Goal: Find specific page/section: Find specific page/section

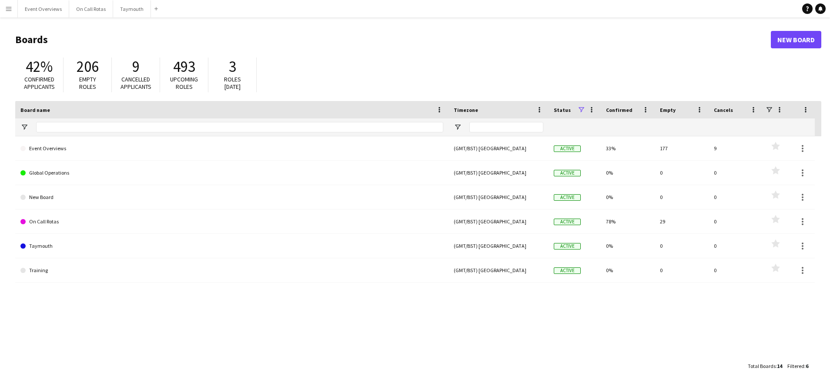
click at [42, 15] on button "Event Overviews Close" at bounding box center [43, 8] width 51 height 17
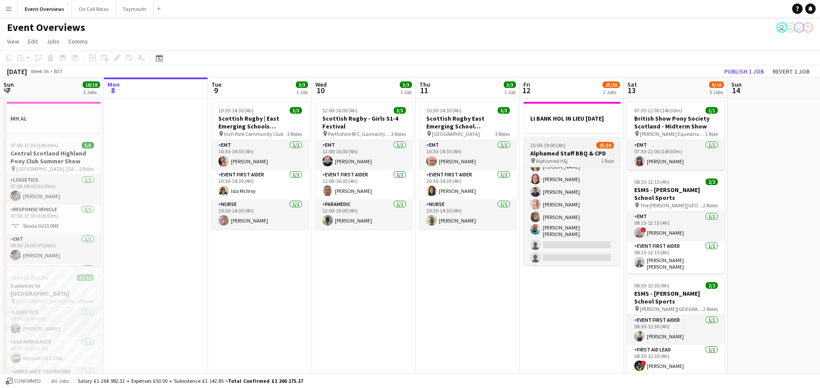
scroll to position [282, 0]
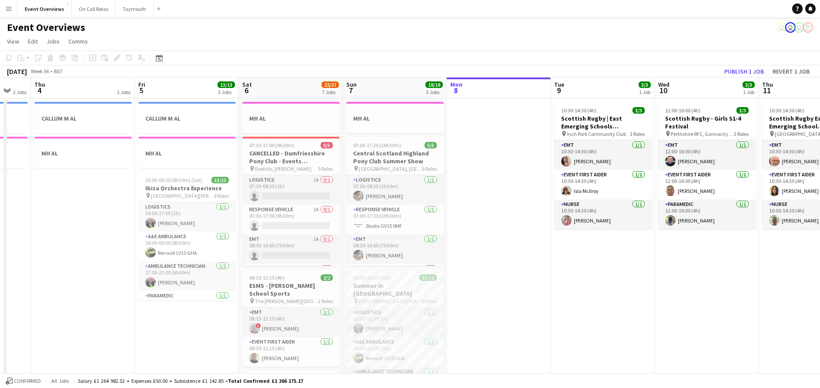
drag, startPoint x: 167, startPoint y: 308, endPoint x: 510, endPoint y: 299, distance: 343.3
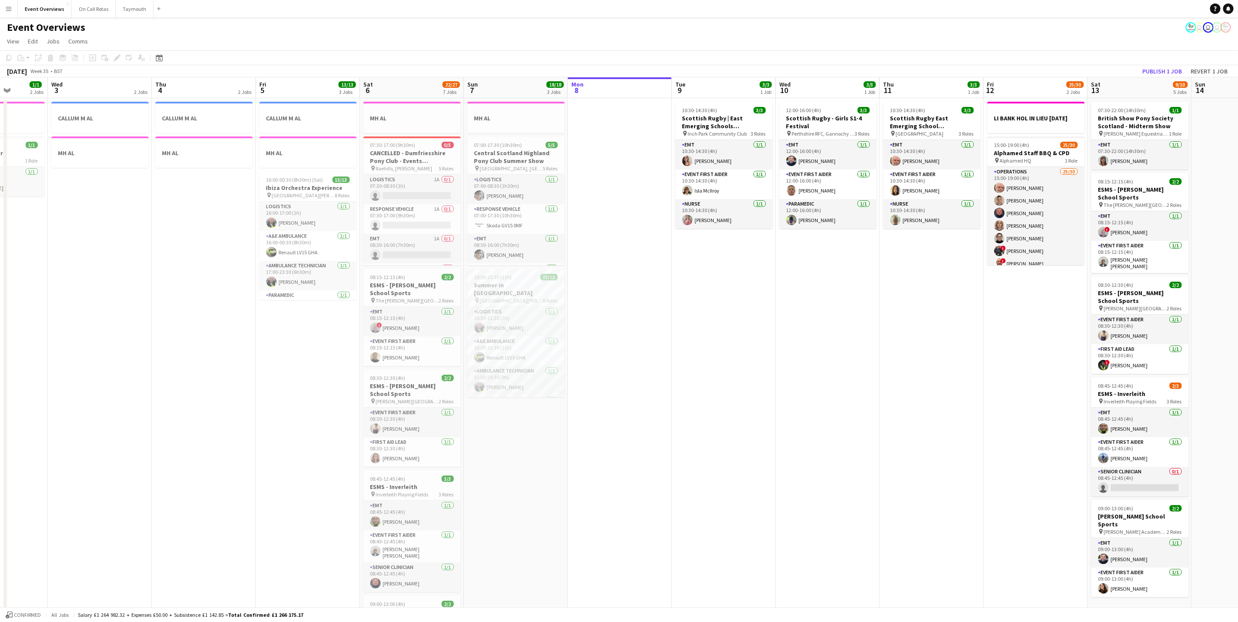
scroll to position [0, 312]
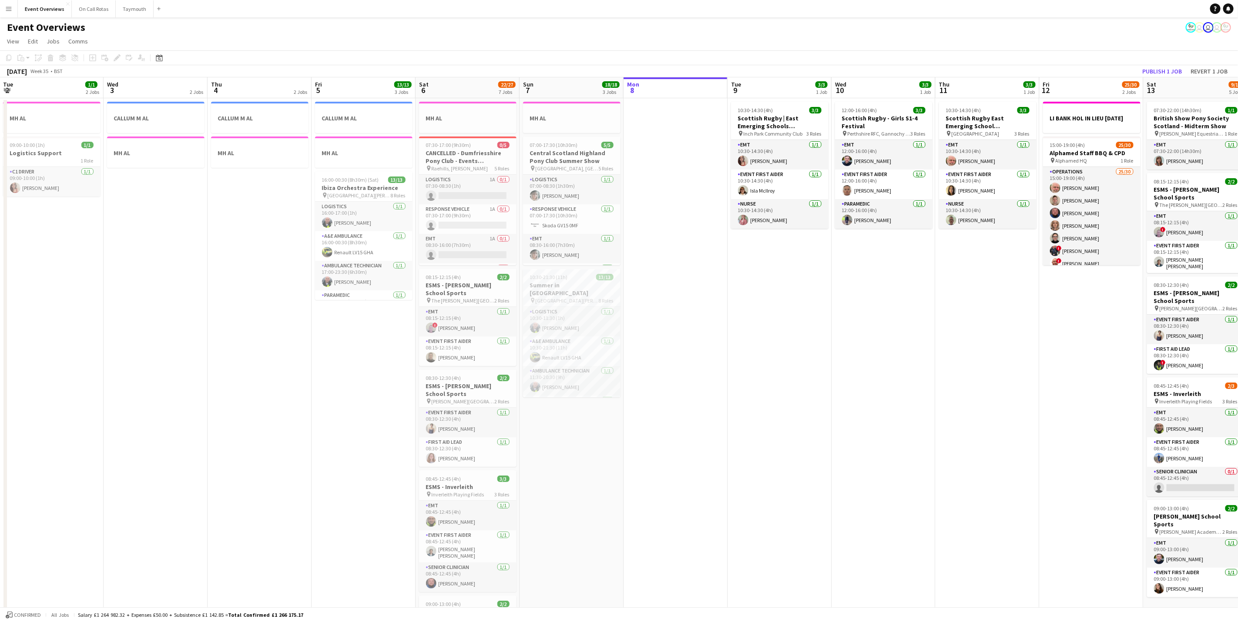
drag, startPoint x: 970, startPoint y: 399, endPoint x: 522, endPoint y: 392, distance: 447.7
click at [522, 387] on app-calendar-viewport "Sat 30 20/20 7 Jobs Sun 31 2/2 2 Jobs Mon 1 1/1 2 Jobs Tue 2 1/1 2 Jobs Wed 3 2…" at bounding box center [619, 460] width 1238 height 766
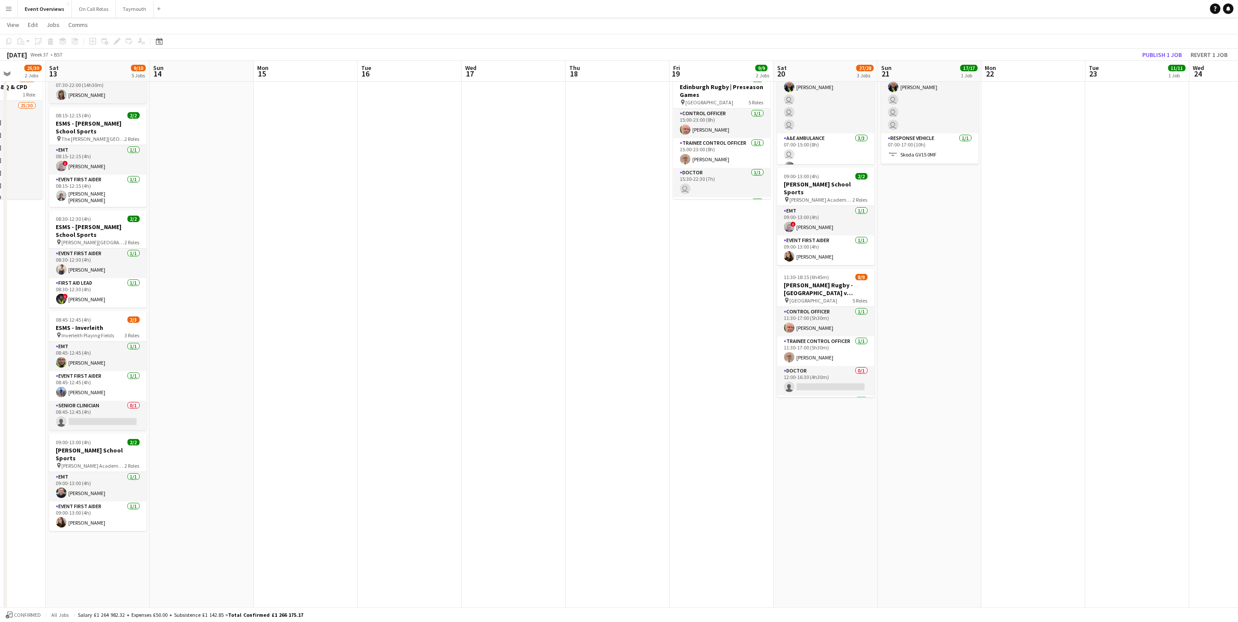
scroll to position [0, 323]
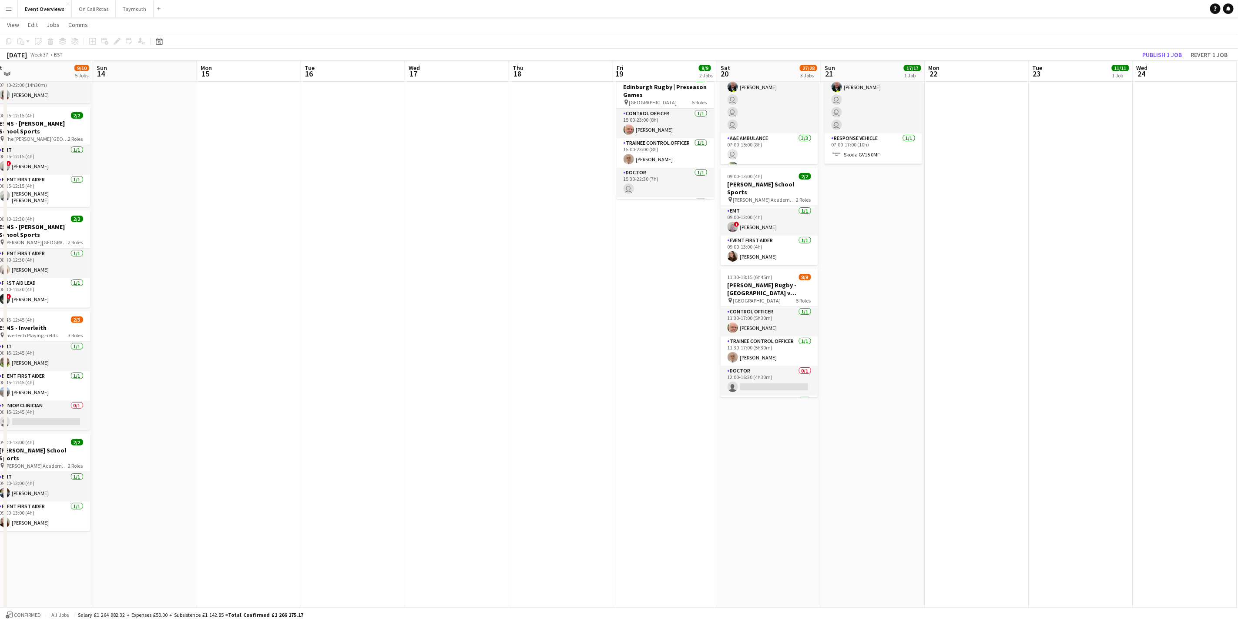
drag, startPoint x: 1050, startPoint y: 339, endPoint x: 207, endPoint y: 412, distance: 845.2
click at [207, 387] on app-calendar-viewport "Wed 10 3/3 1 Job Thu 11 3/3 1 Job Fri 12 25/30 2 Jobs Sat 13 9/10 5 Jobs Sun 14…" at bounding box center [619, 373] width 1238 height 808
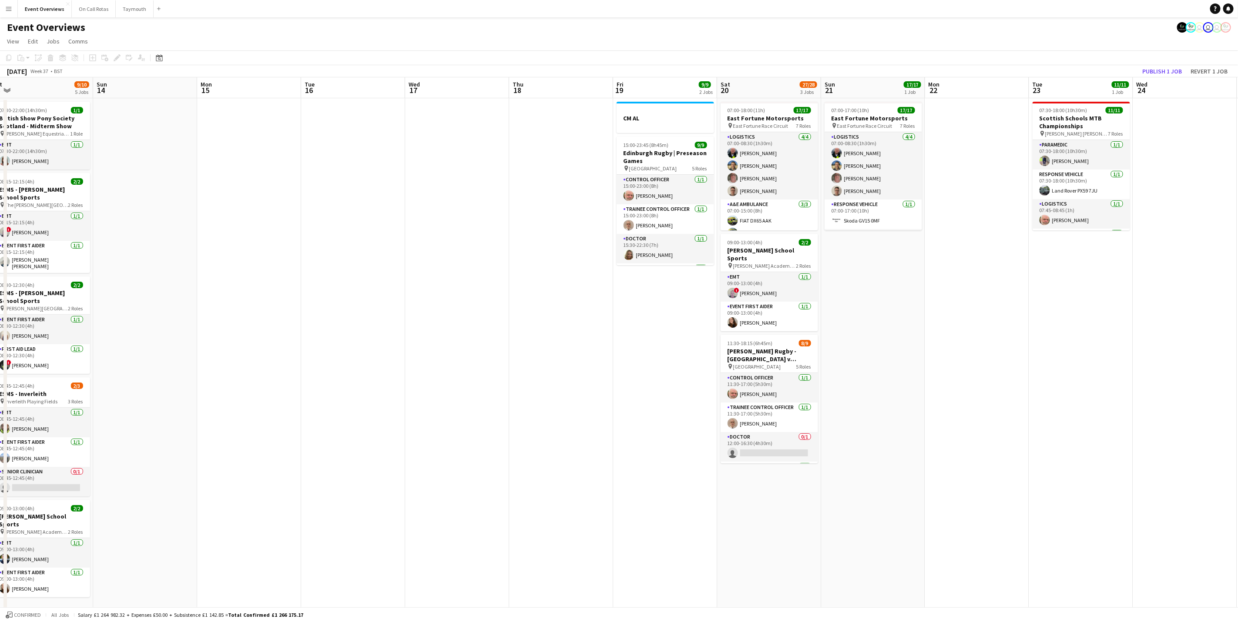
scroll to position [0, 335]
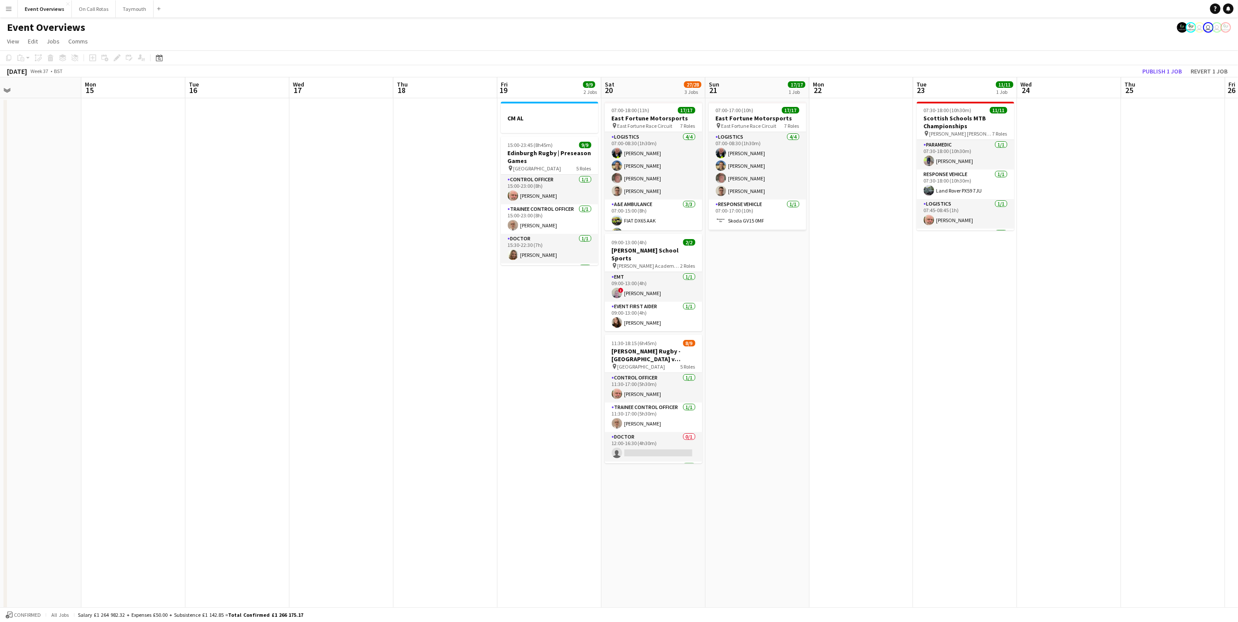
drag, startPoint x: 403, startPoint y: 324, endPoint x: 321, endPoint y: 334, distance: 82.4
click at [321, 334] on app-calendar-viewport "Thu 11 3/3 1 Job Fri 12 25/30 2 Jobs Sat 13 9/10 5 Jobs Sun 14 Mon 15 Tue 16 We…" at bounding box center [619, 460] width 1238 height 766
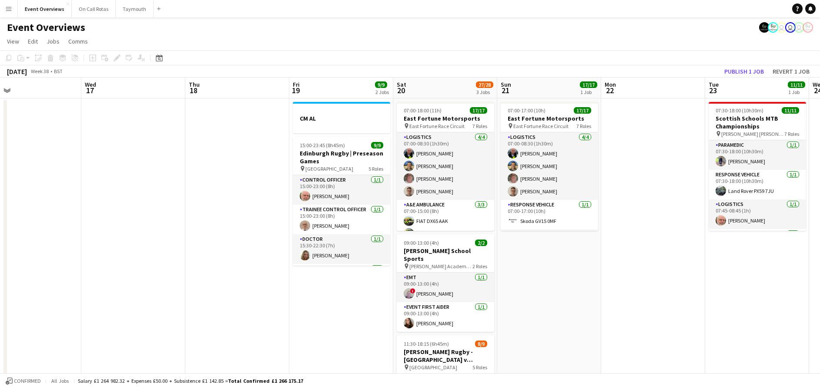
scroll to position [0, 335]
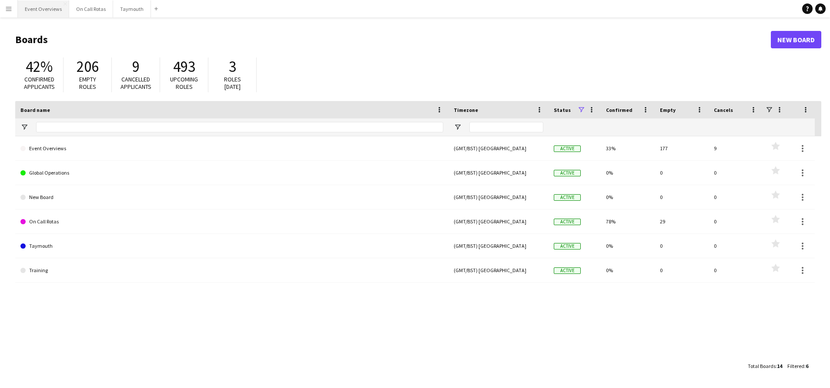
click at [52, 11] on button "Event Overviews Close" at bounding box center [43, 8] width 51 height 17
click at [45, 7] on button "Event Overviews Close" at bounding box center [43, 8] width 51 height 17
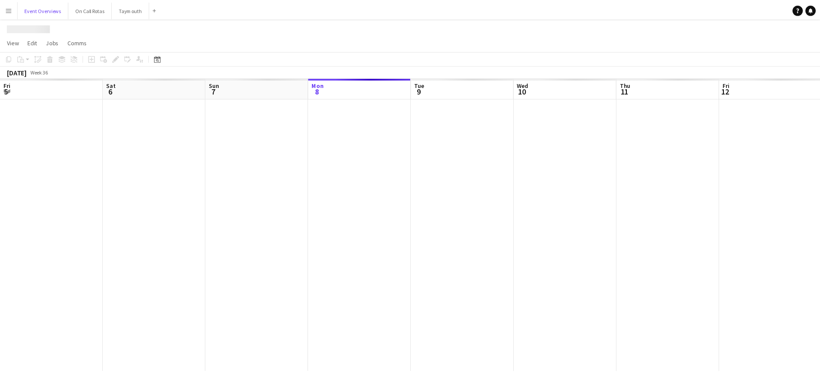
scroll to position [0, 208]
